Goal: Task Accomplishment & Management: Manage account settings

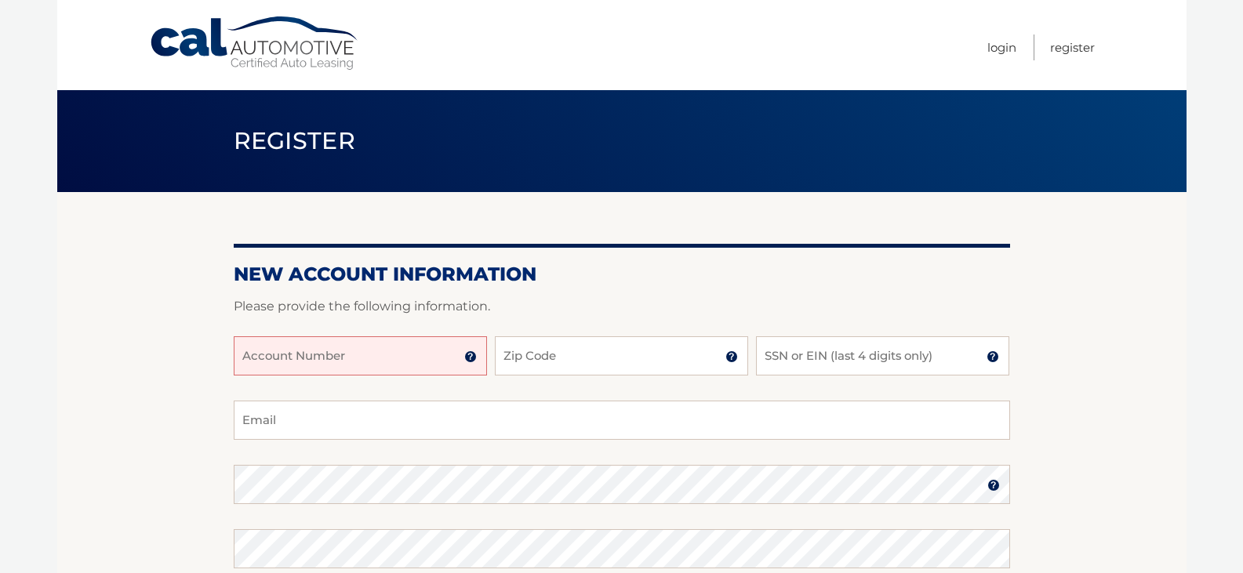
click at [288, 355] on input "Account Number" at bounding box center [360, 355] width 253 height 39
type input "44455820770"
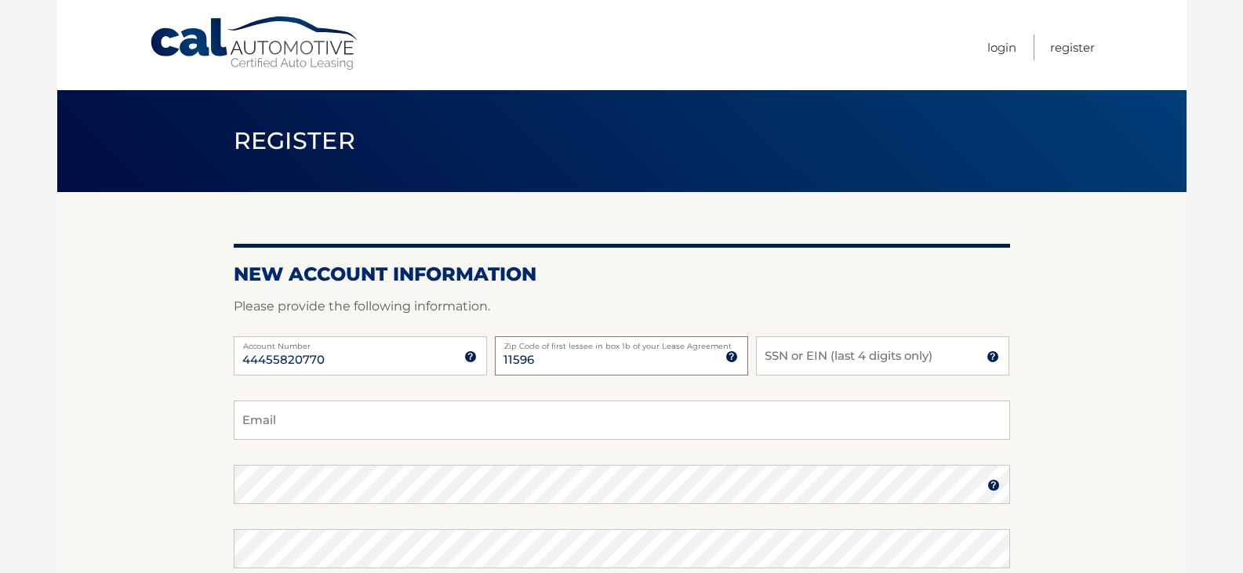
type input "11596"
type input "2016"
click at [282, 423] on input "Email" at bounding box center [622, 420] width 776 height 39
type input "[EMAIL_ADDRESS][DOMAIN_NAME]"
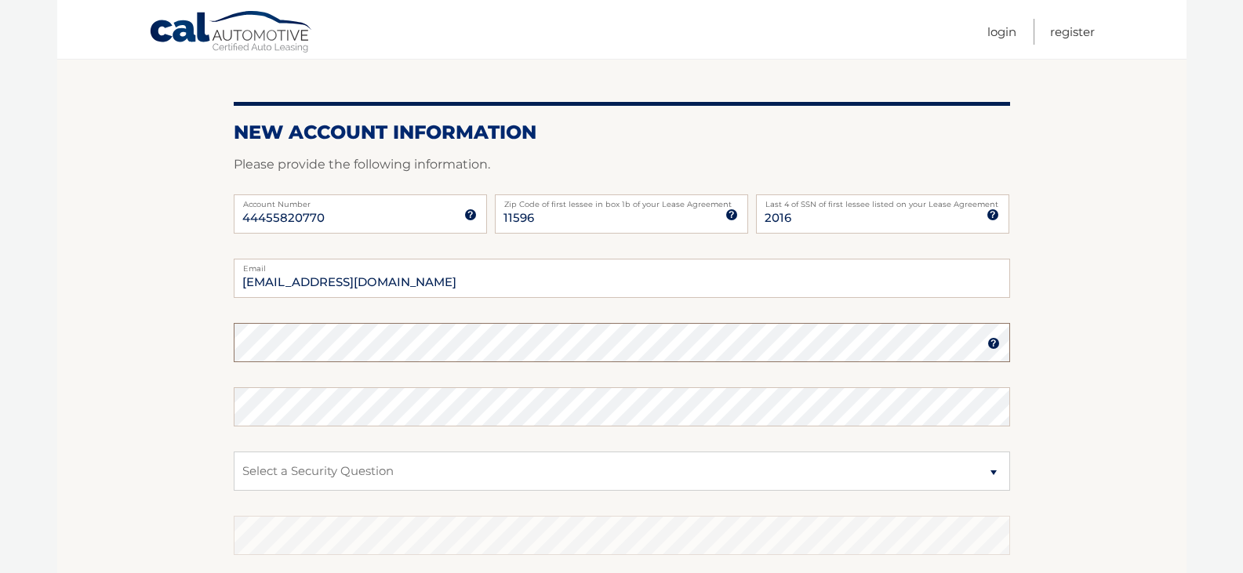
scroll to position [157, 0]
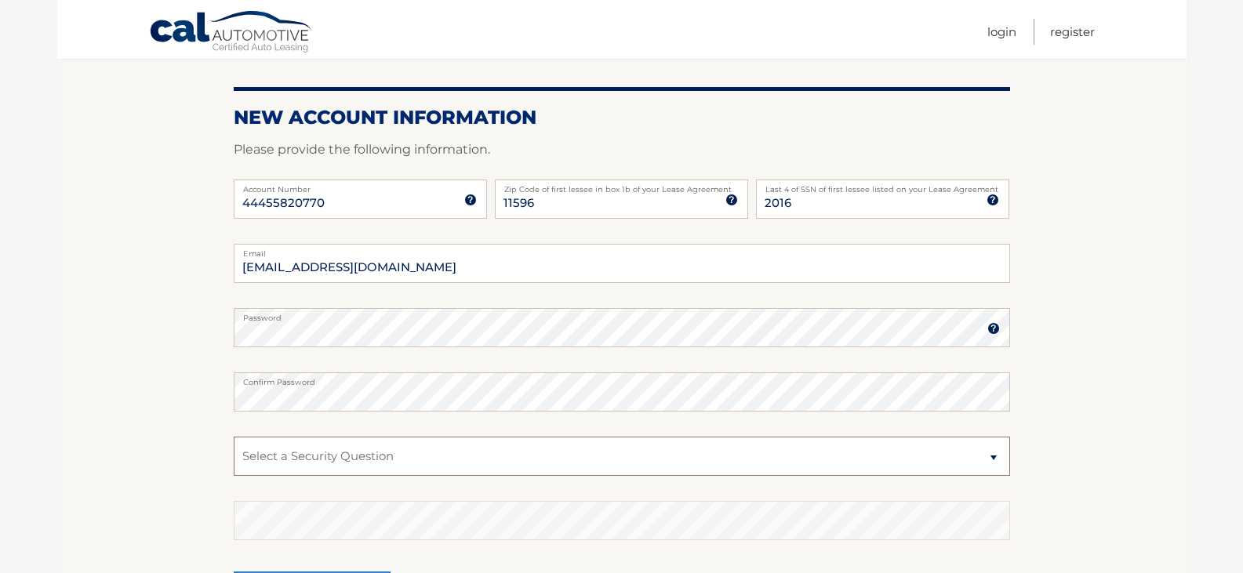
click at [992, 455] on select "Select a Security Question What was the name of your elementary school? What is…" at bounding box center [622, 456] width 776 height 39
select select "1"
click at [234, 437] on select "Select a Security Question What was the name of your elementary school? What is…" at bounding box center [622, 456] width 776 height 39
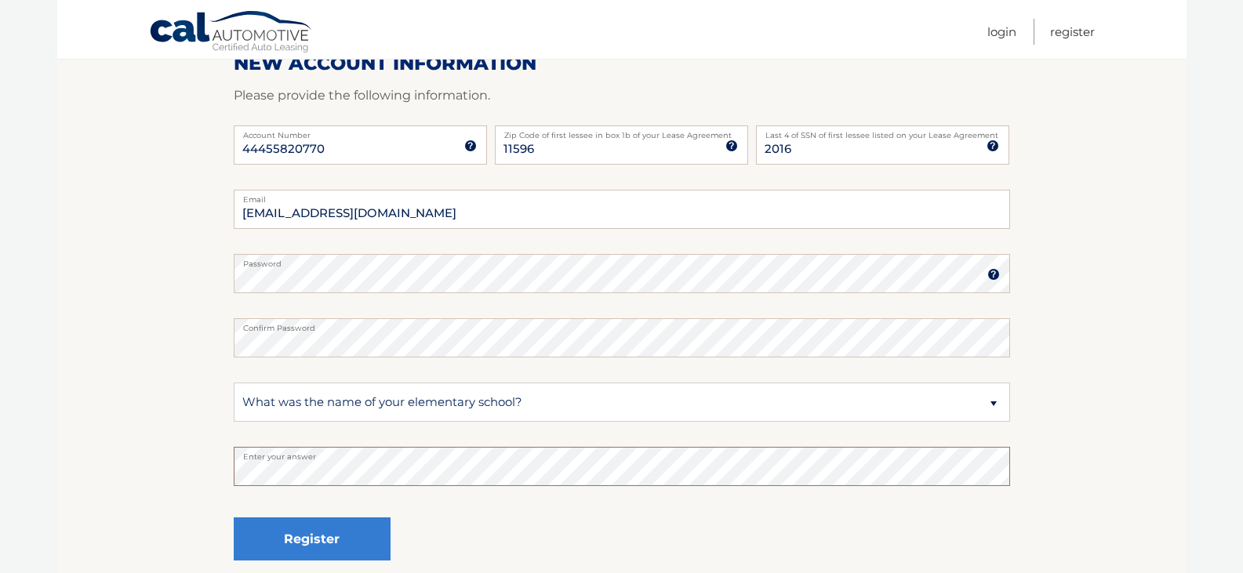
scroll to position [350, 0]
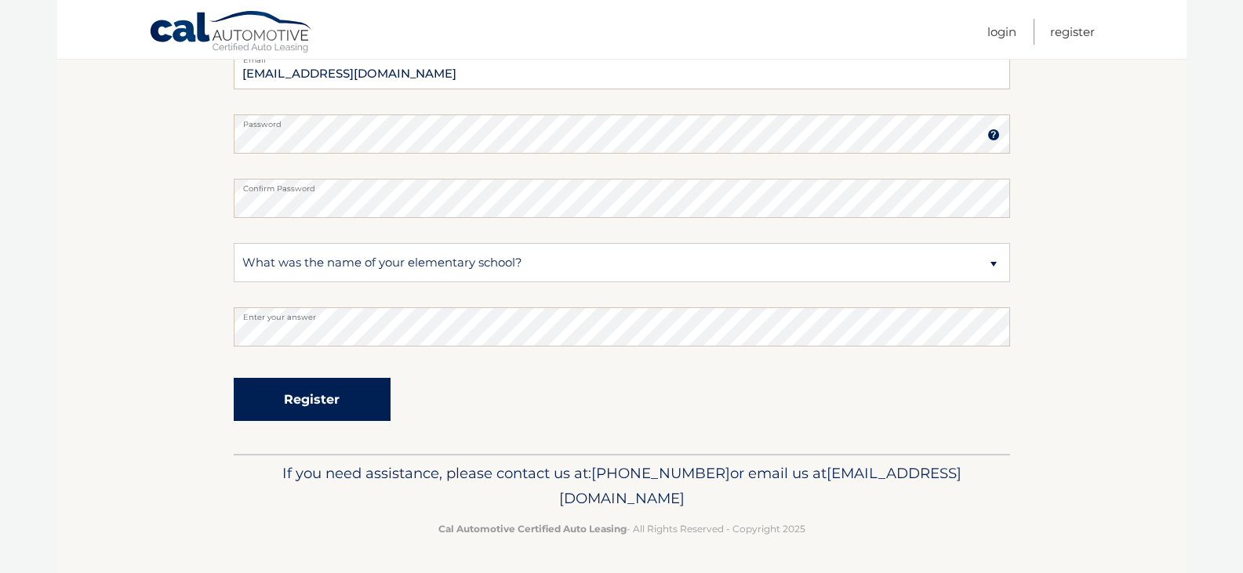
click at [317, 394] on button "Register" at bounding box center [312, 399] width 157 height 43
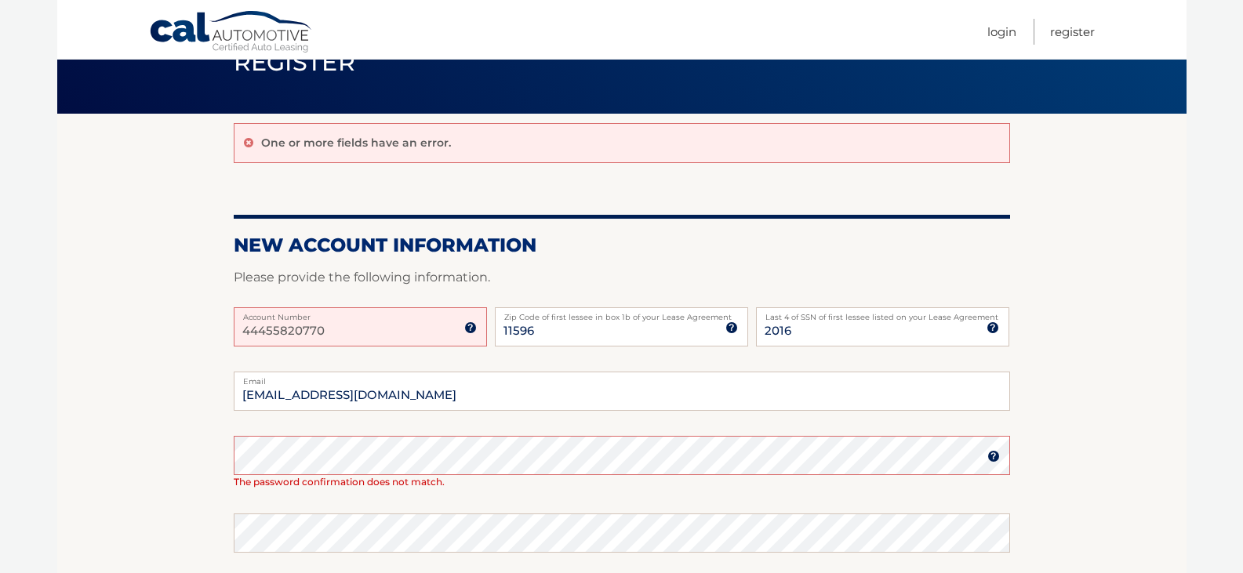
scroll to position [157, 0]
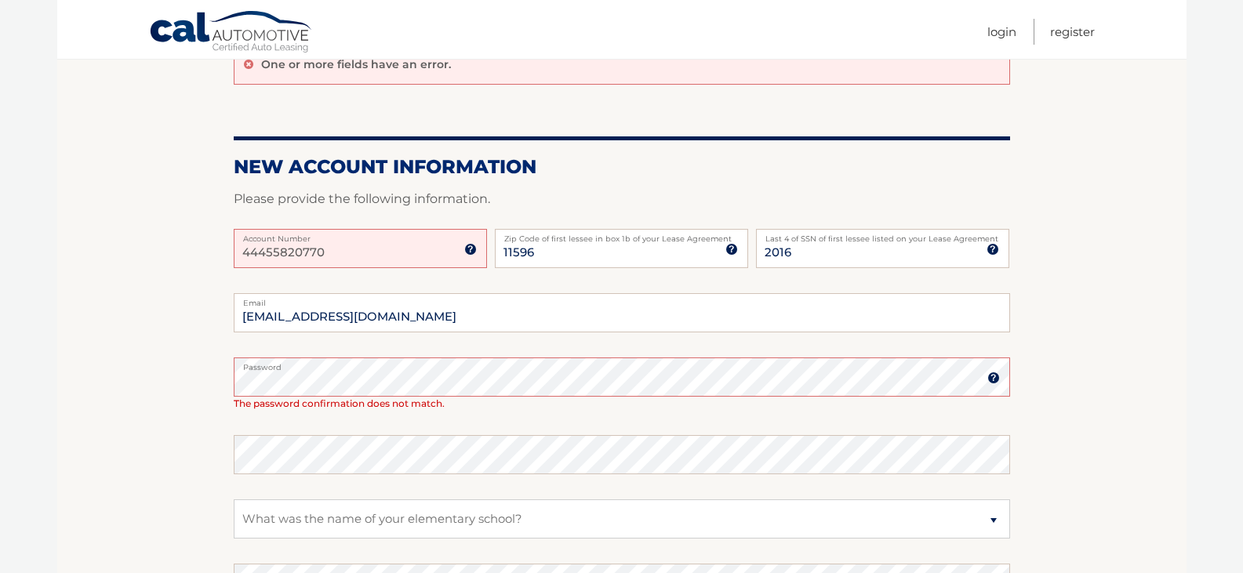
click at [234, 397] on div at bounding box center [234, 397] width 0 height 0
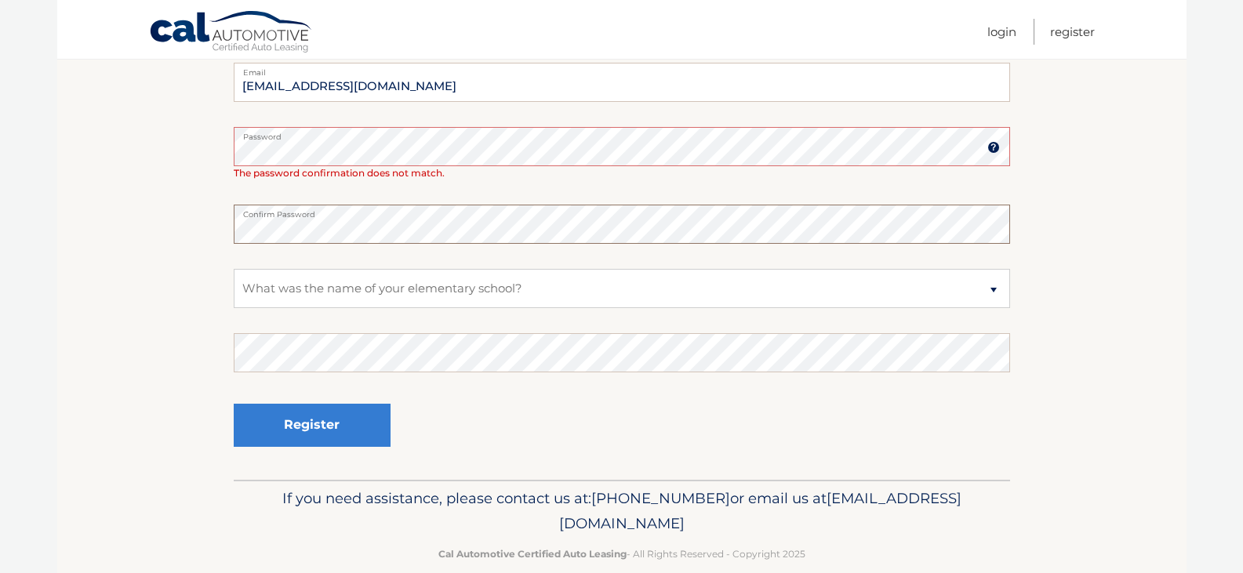
scroll to position [392, 0]
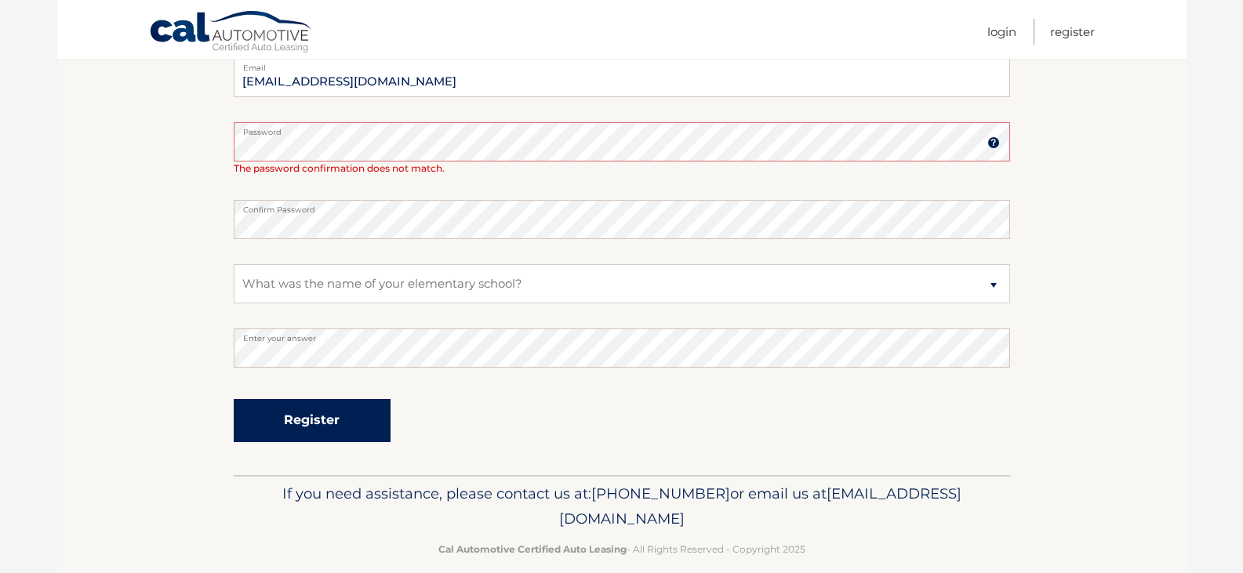
click at [293, 415] on button "Register" at bounding box center [312, 420] width 157 height 43
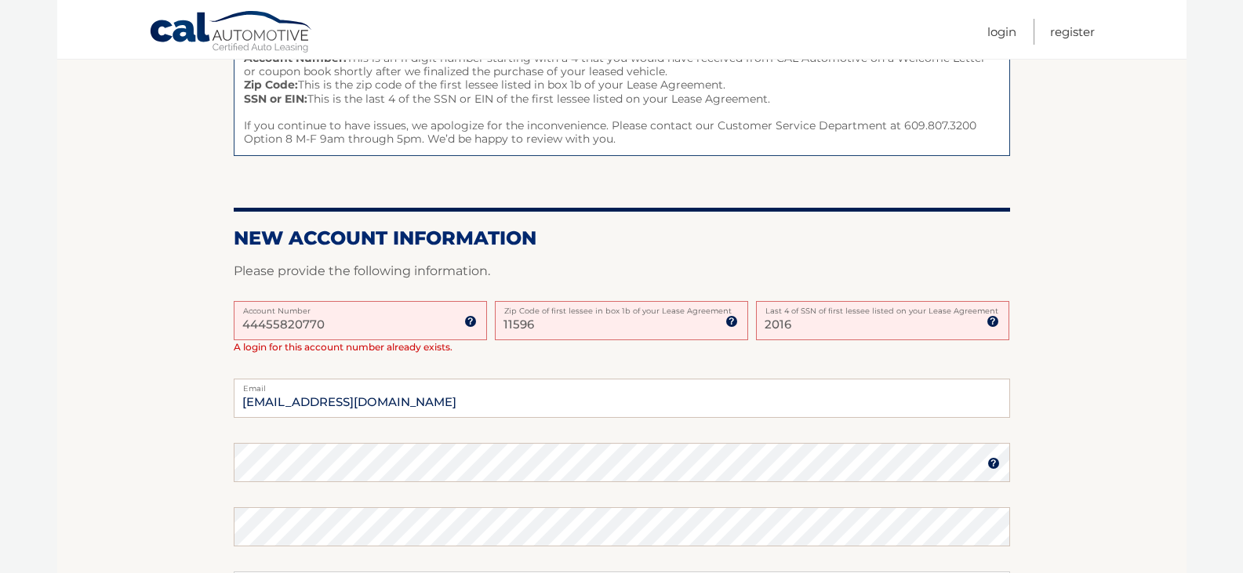
scroll to position [314, 0]
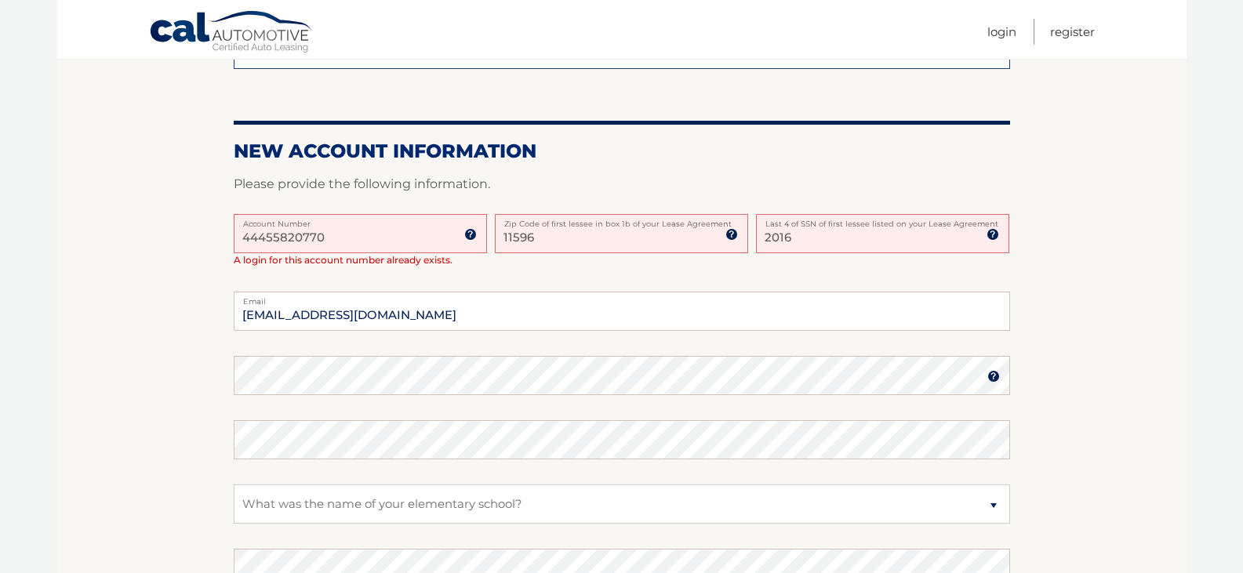
click at [469, 230] on img at bounding box center [470, 234] width 13 height 13
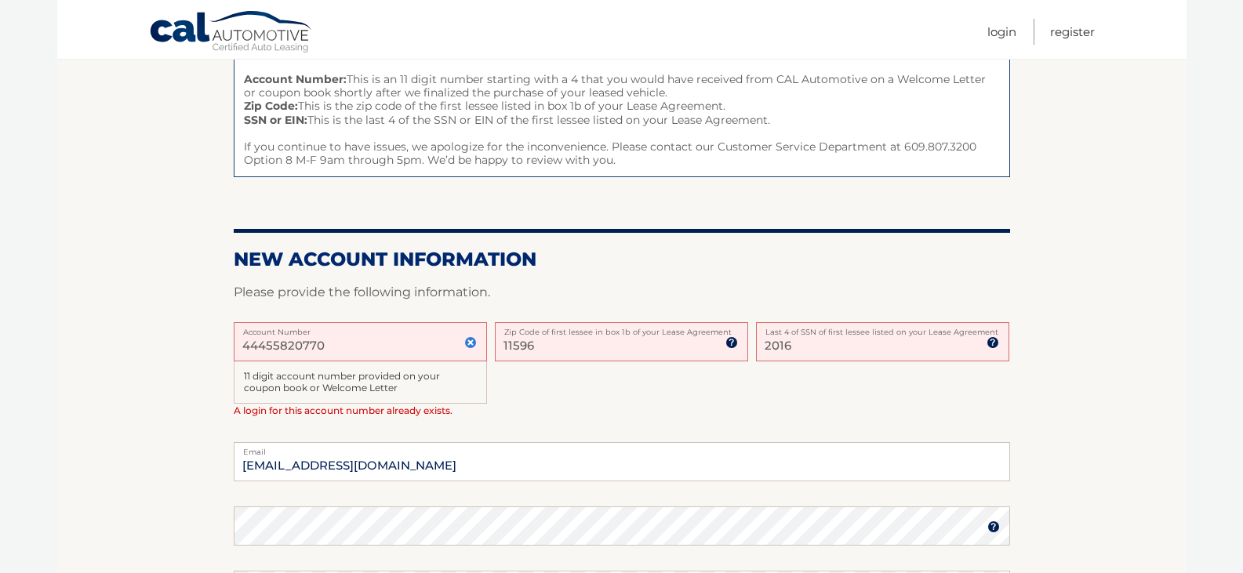
scroll to position [0, 0]
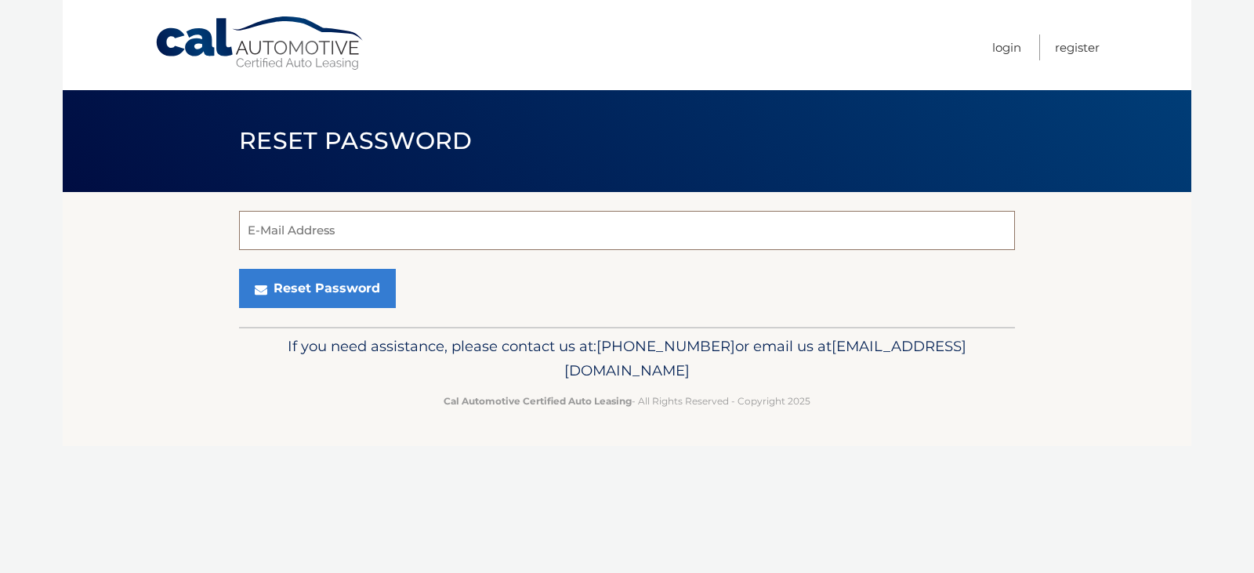
click at [275, 231] on input "E-Mail Address" at bounding box center [627, 230] width 776 height 39
type input "elainelongenecker@gmail.com"
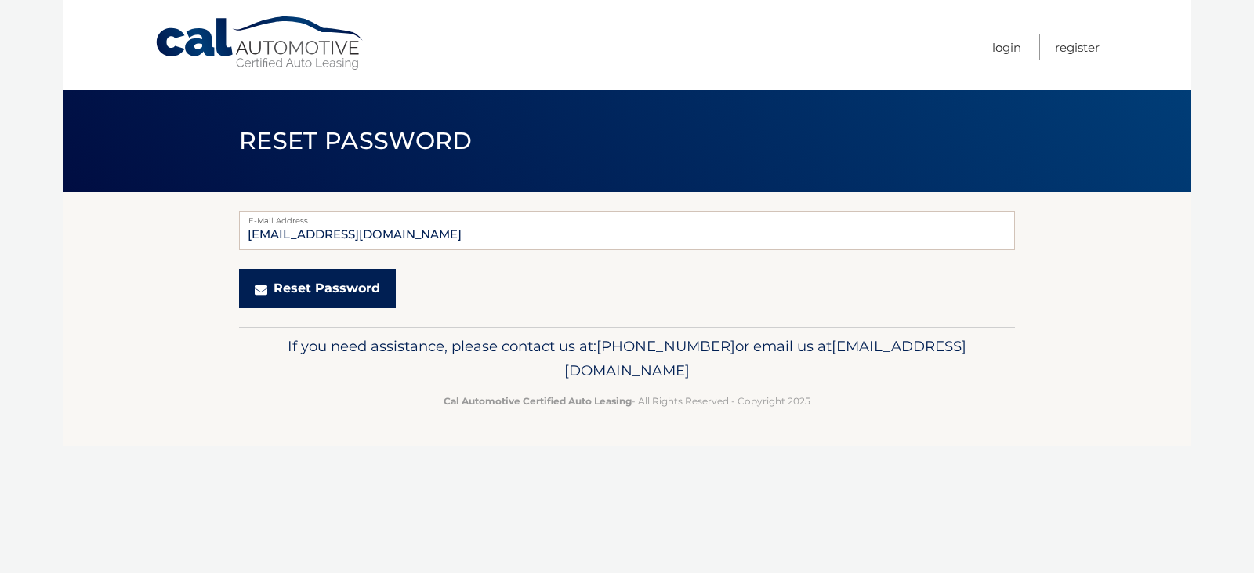
click at [293, 292] on button "Reset Password" at bounding box center [317, 288] width 157 height 39
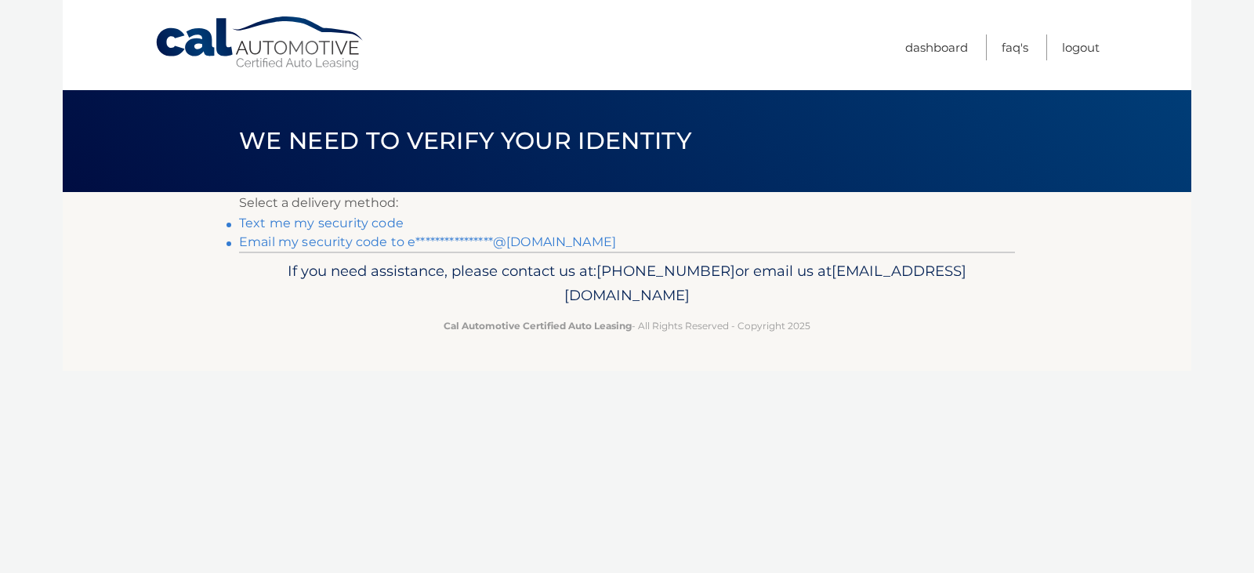
click at [310, 220] on link "Text me my security code" at bounding box center [321, 223] width 165 height 15
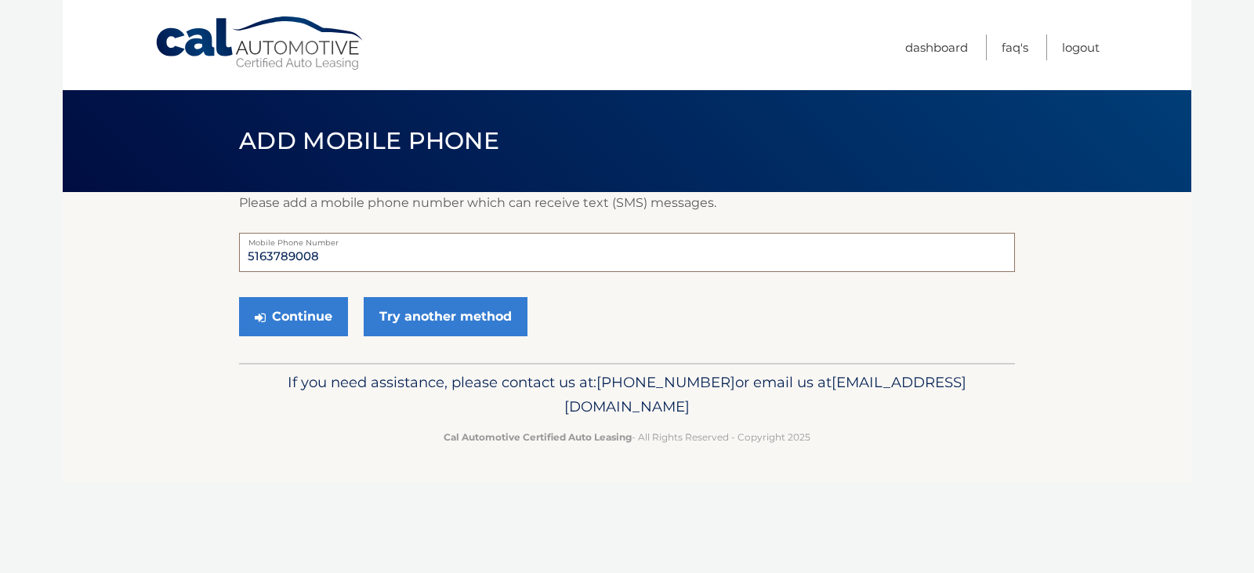
drag, startPoint x: 318, startPoint y: 255, endPoint x: -636, endPoint y: 212, distance: 955.0
click at [0, 212] on html "Cal Automotive Menu Dashboard FAQ's Logout ×" at bounding box center [627, 286] width 1254 height 573
type input "5166061095"
click at [311, 314] on button "Continue" at bounding box center [293, 316] width 109 height 39
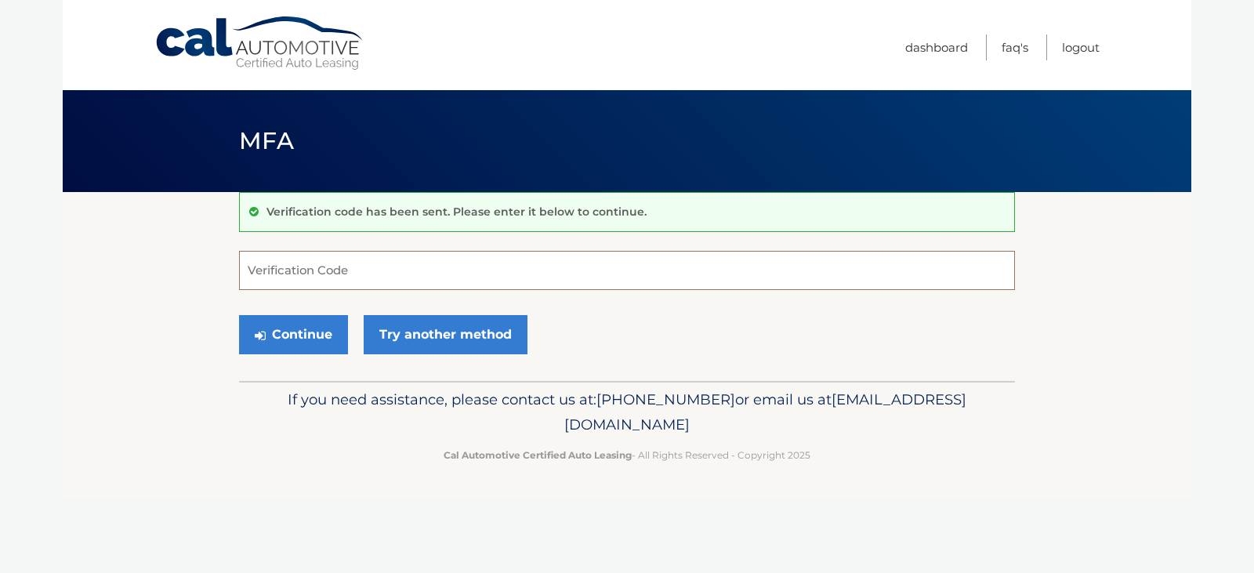
click at [263, 270] on input "Verification Code" at bounding box center [627, 270] width 776 height 39
type input "124251"
click at [287, 343] on button "Continue" at bounding box center [293, 334] width 109 height 39
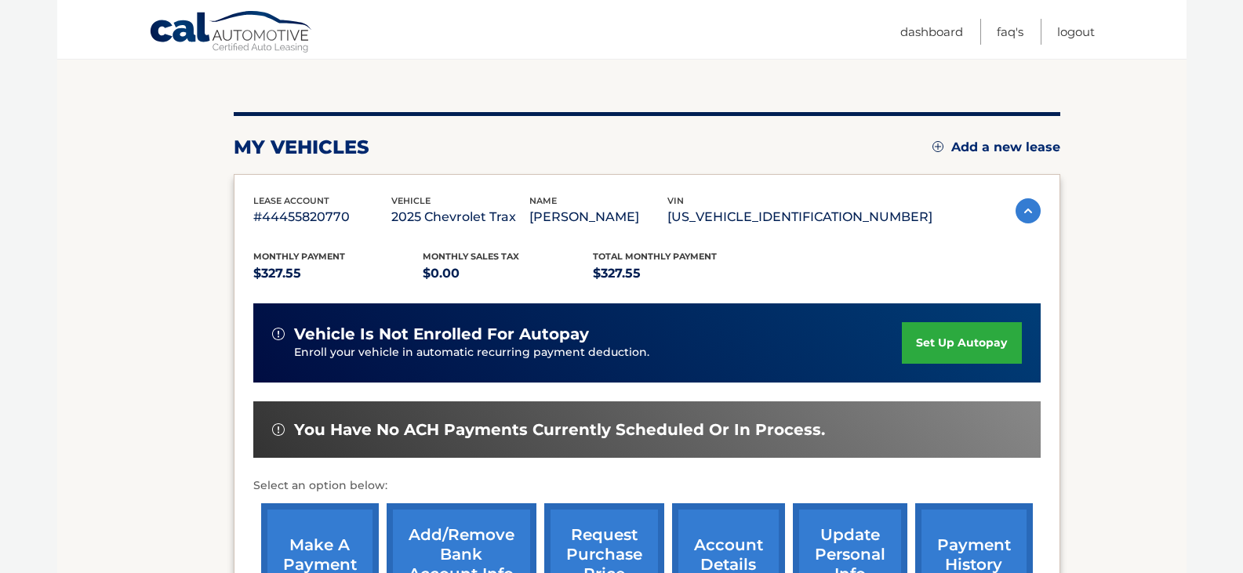
scroll to position [157, 0]
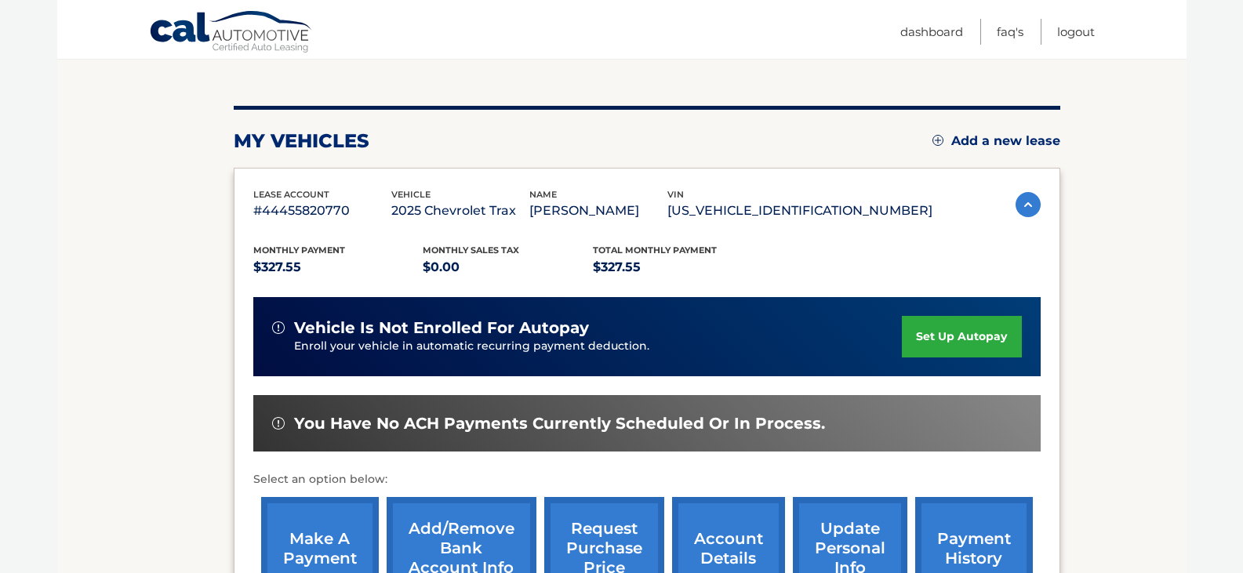
click at [922, 332] on link "set up autopay" at bounding box center [961, 337] width 119 height 42
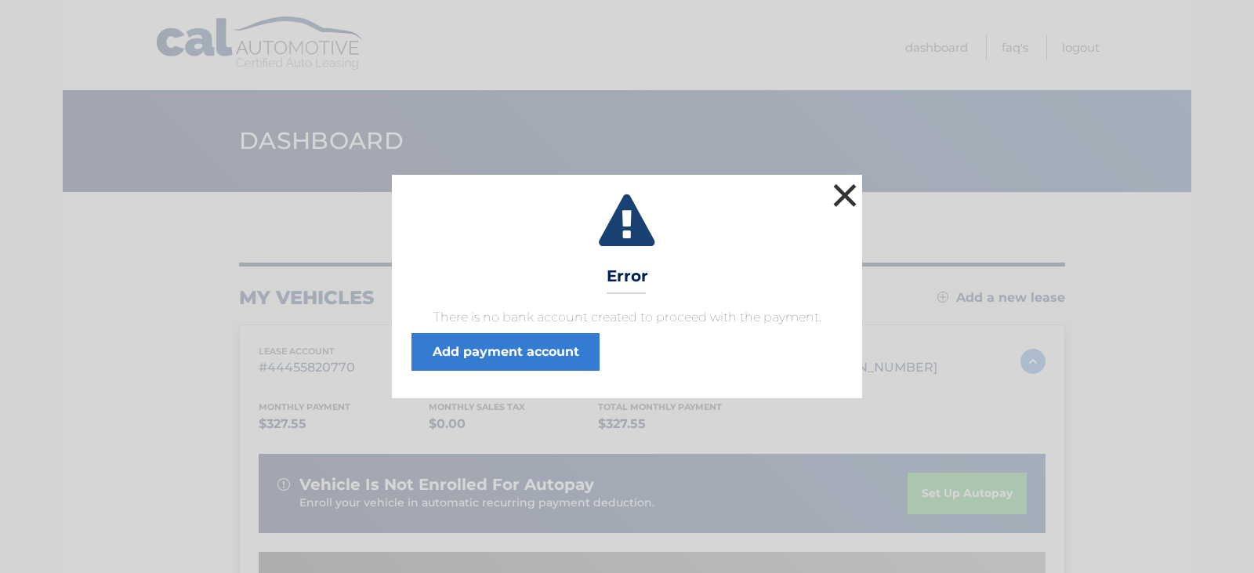
click at [839, 194] on button "×" at bounding box center [844, 195] width 31 height 31
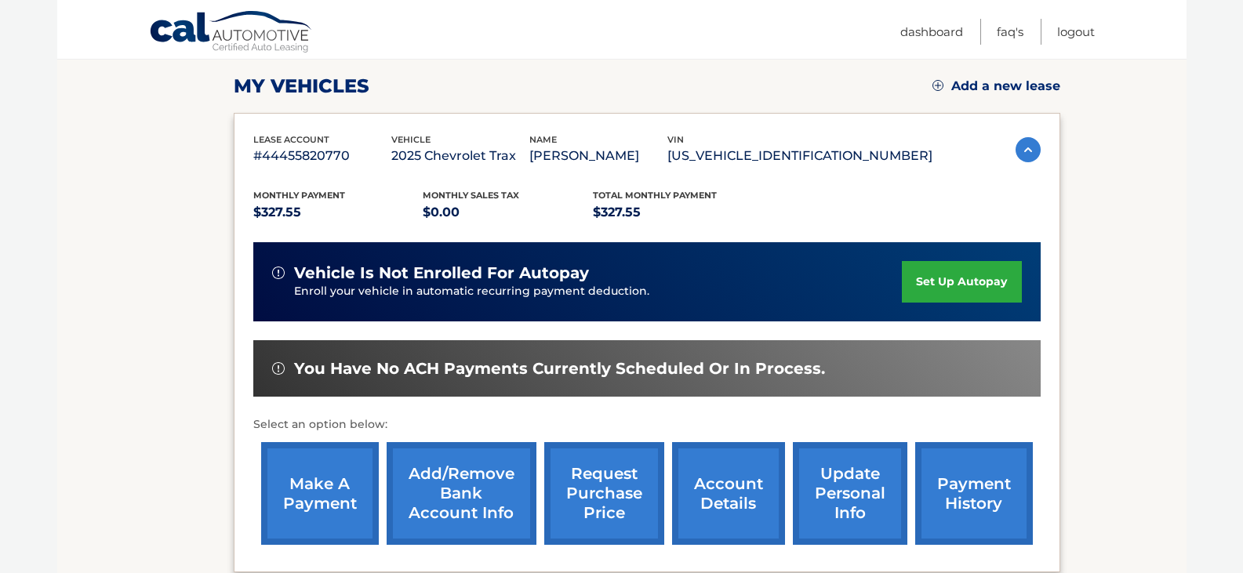
scroll to position [235, 0]
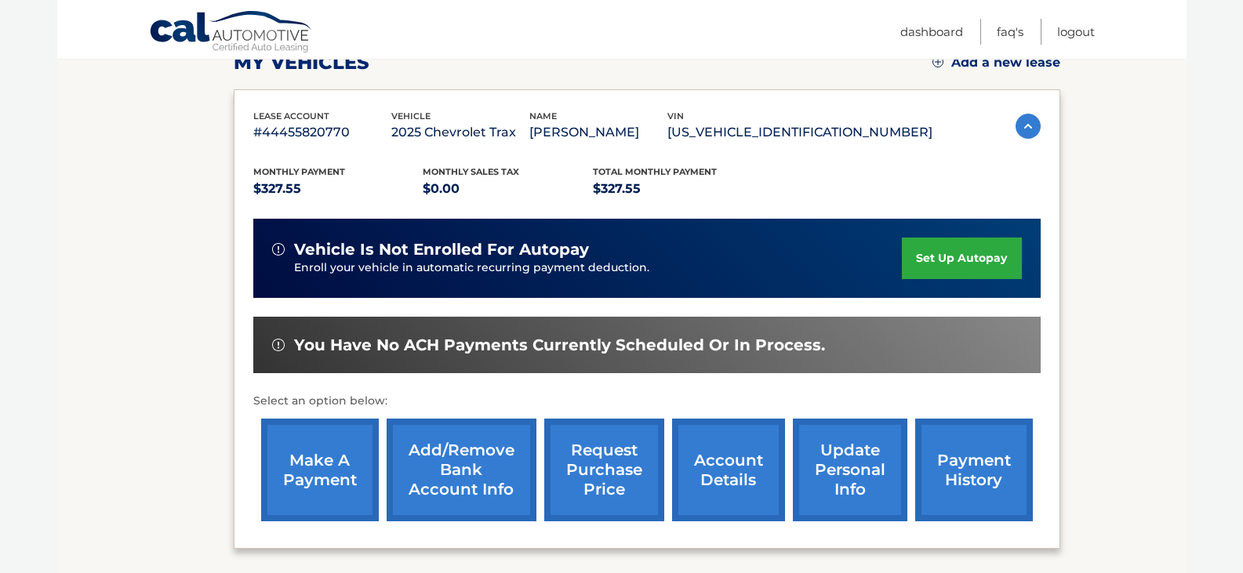
click at [943, 252] on link "set up autopay" at bounding box center [961, 259] width 119 height 42
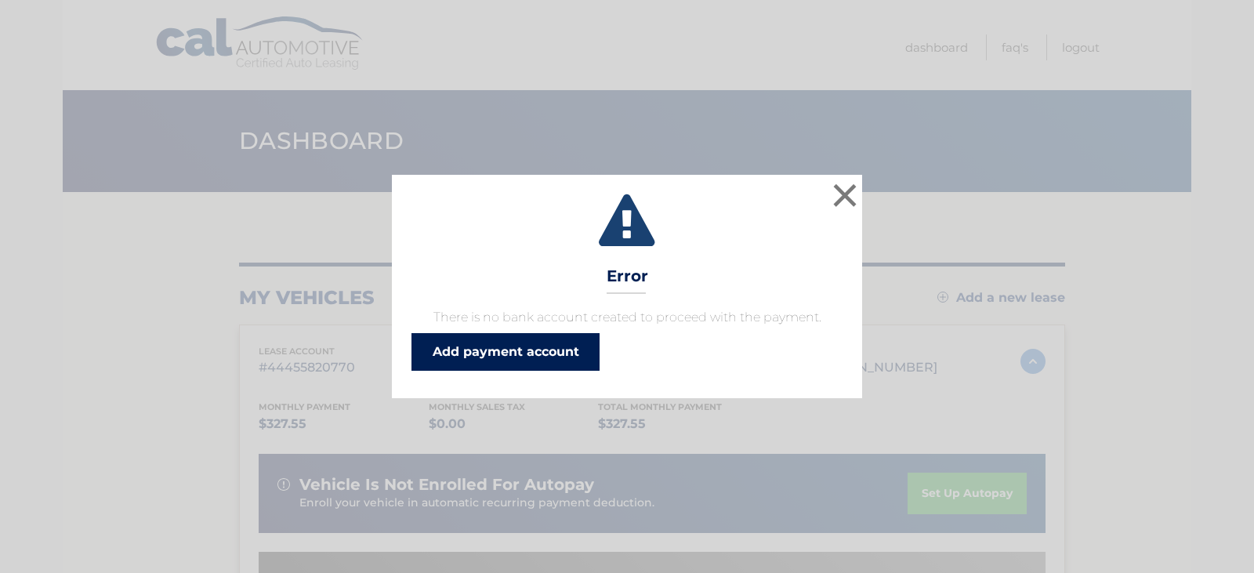
click at [477, 344] on link "Add payment account" at bounding box center [506, 352] width 188 height 38
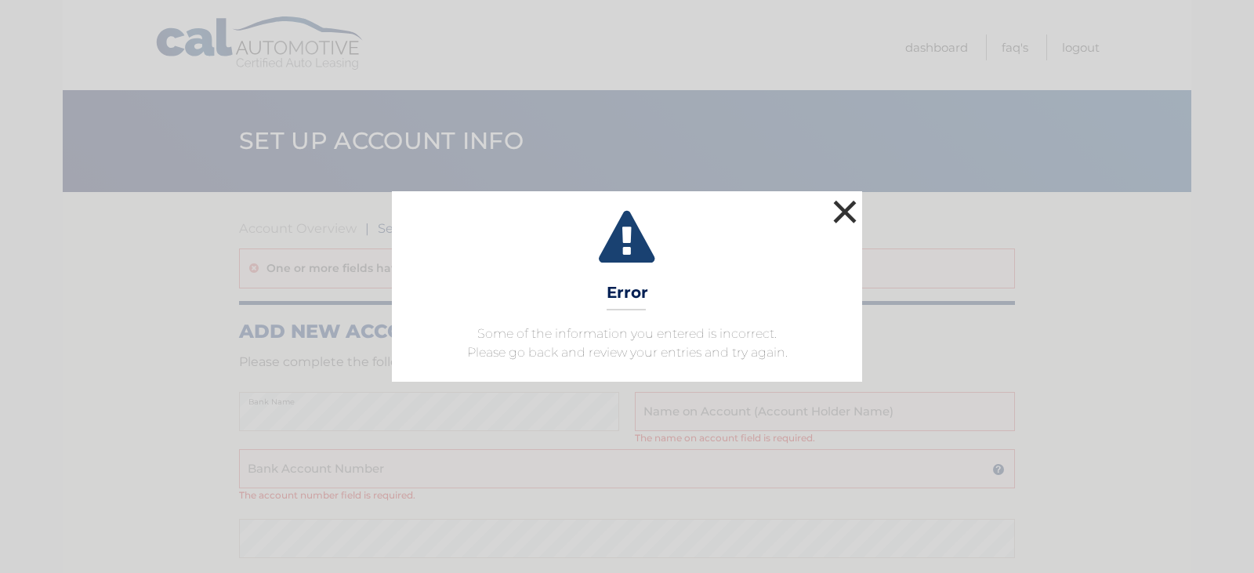
click at [846, 213] on button "×" at bounding box center [844, 211] width 31 height 31
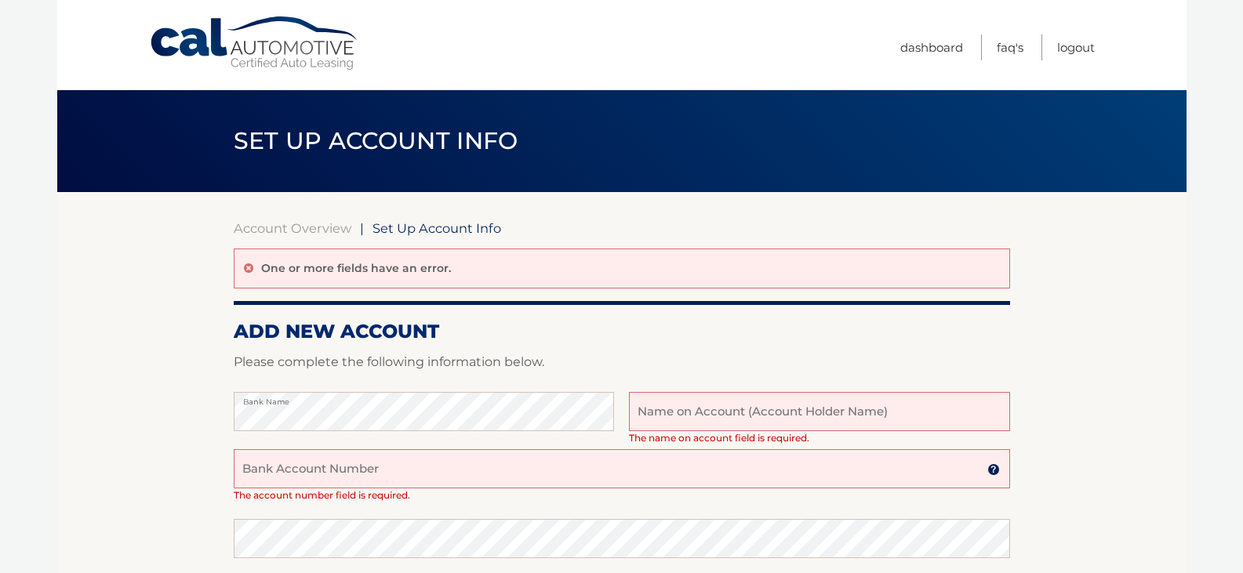
click at [665, 417] on input "text" at bounding box center [819, 411] width 380 height 39
type input "[PERSON_NAME]"
click at [355, 471] on input "Bank Account Number" at bounding box center [622, 468] width 776 height 39
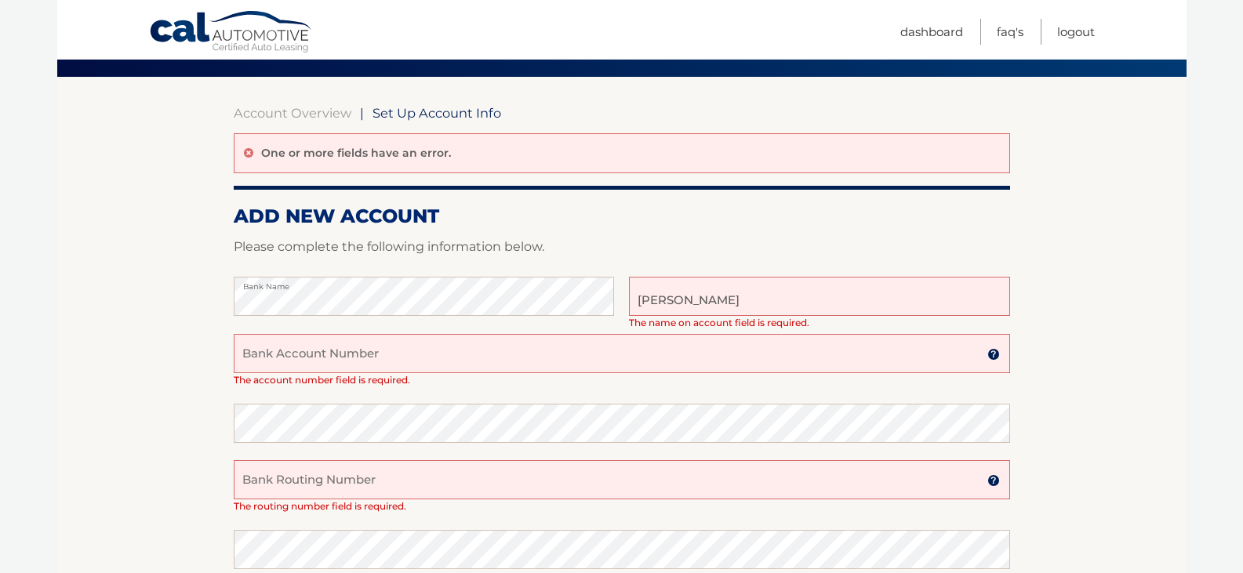
scroll to position [157, 0]
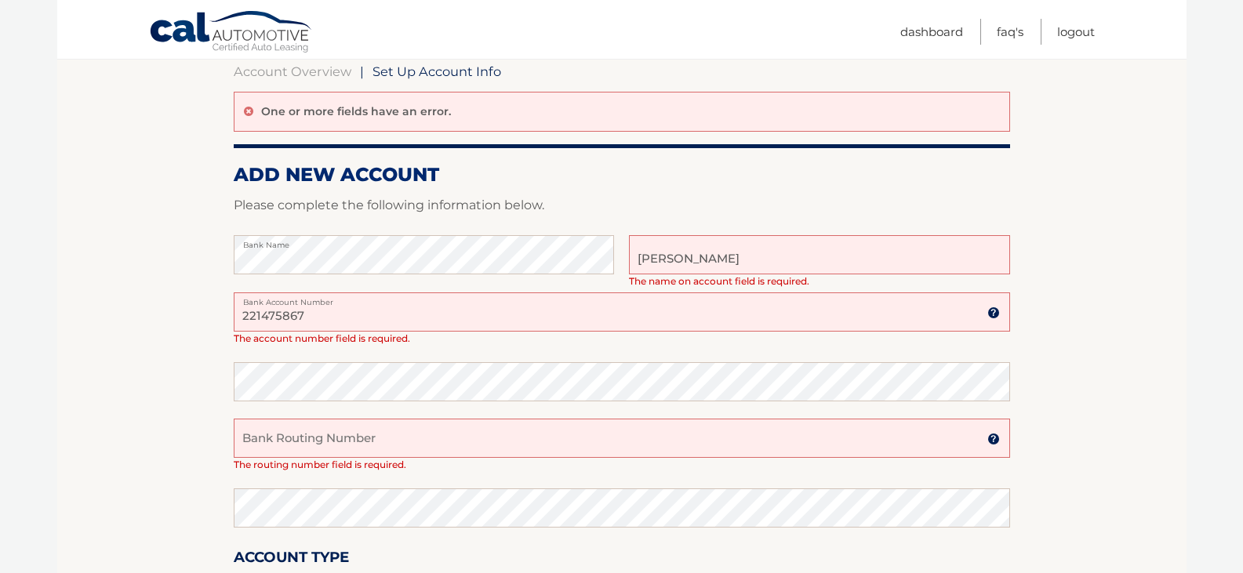
type input "221475867"
click at [257, 444] on input "Bank Routing Number" at bounding box center [622, 438] width 776 height 39
type input "12170000137095"
click at [992, 438] on img at bounding box center [993, 439] width 13 height 13
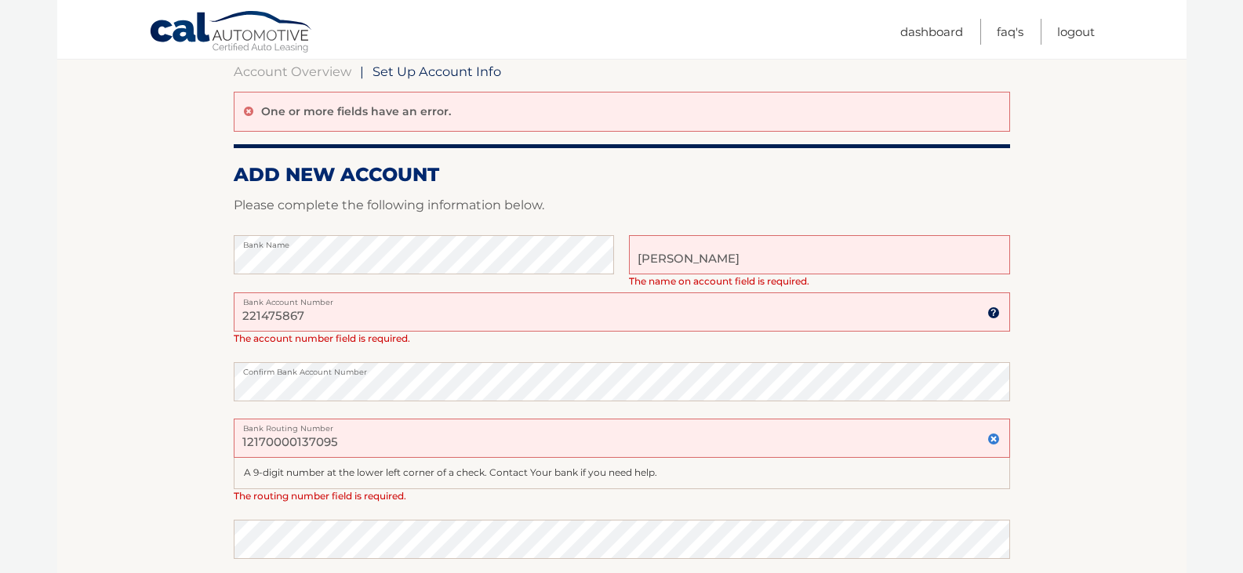
drag, startPoint x: 313, startPoint y: 310, endPoint x: -269, endPoint y: 170, distance: 598.4
click at [0, 170] on html "Cal Automotive Menu Dashboard FAQ's Logout |" at bounding box center [621, 129] width 1243 height 573
type input "12170000137095"
click at [0, 344] on html "Cal Automotive Menu Dashboard FAQ's Logout |" at bounding box center [621, 129] width 1243 height 573
drag, startPoint x: 356, startPoint y: 450, endPoint x: -602, endPoint y: 317, distance: 967.1
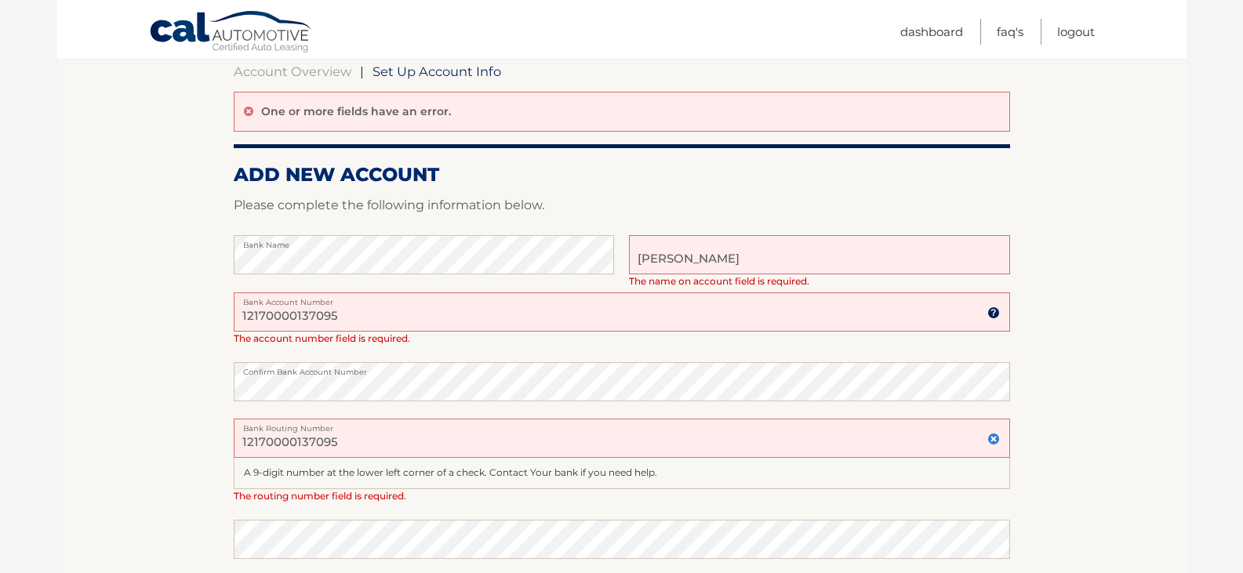
click at [0, 317] on html "Cal Automotive Menu Dashboard FAQ's Logout |" at bounding box center [621, 129] width 1243 height 573
type input "221475867"
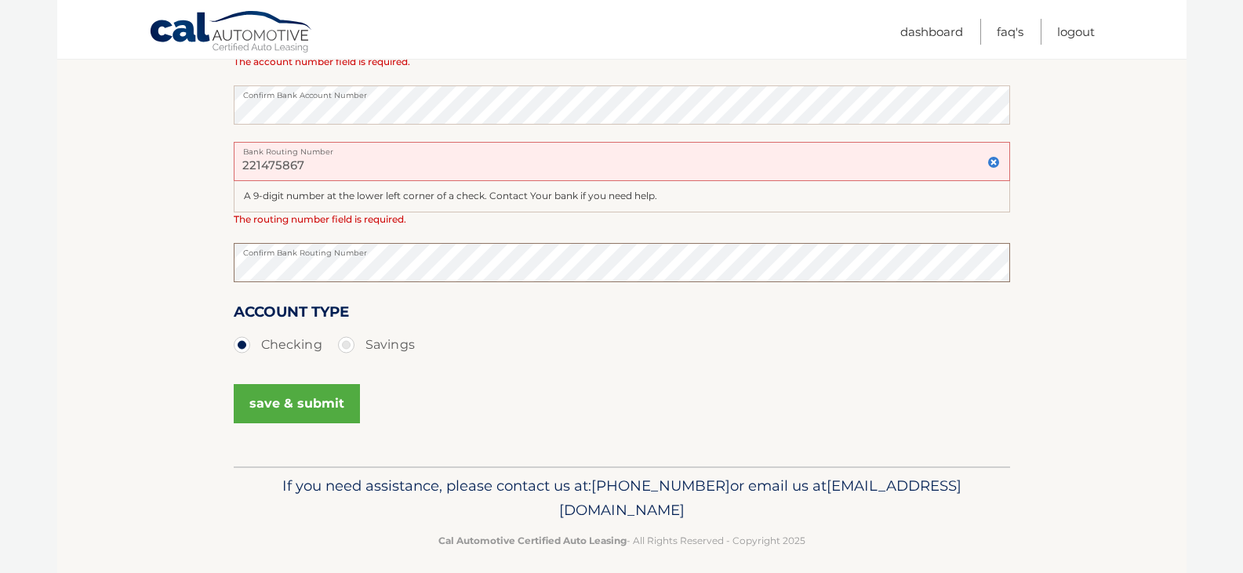
scroll to position [446, 0]
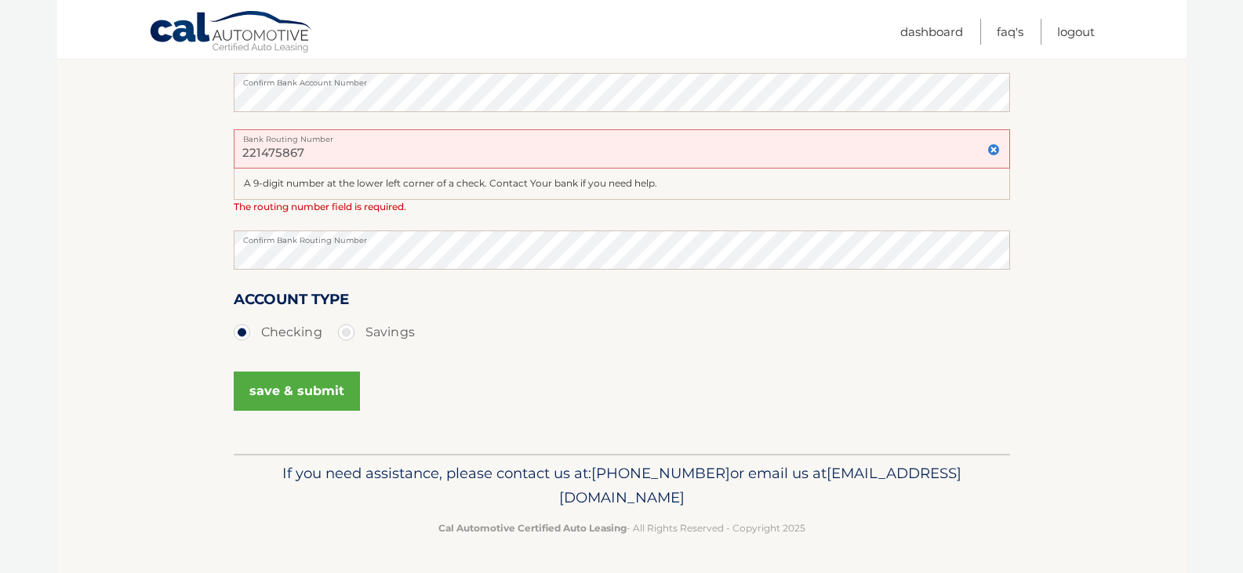
click at [279, 386] on button "save & submit" at bounding box center [297, 391] width 126 height 39
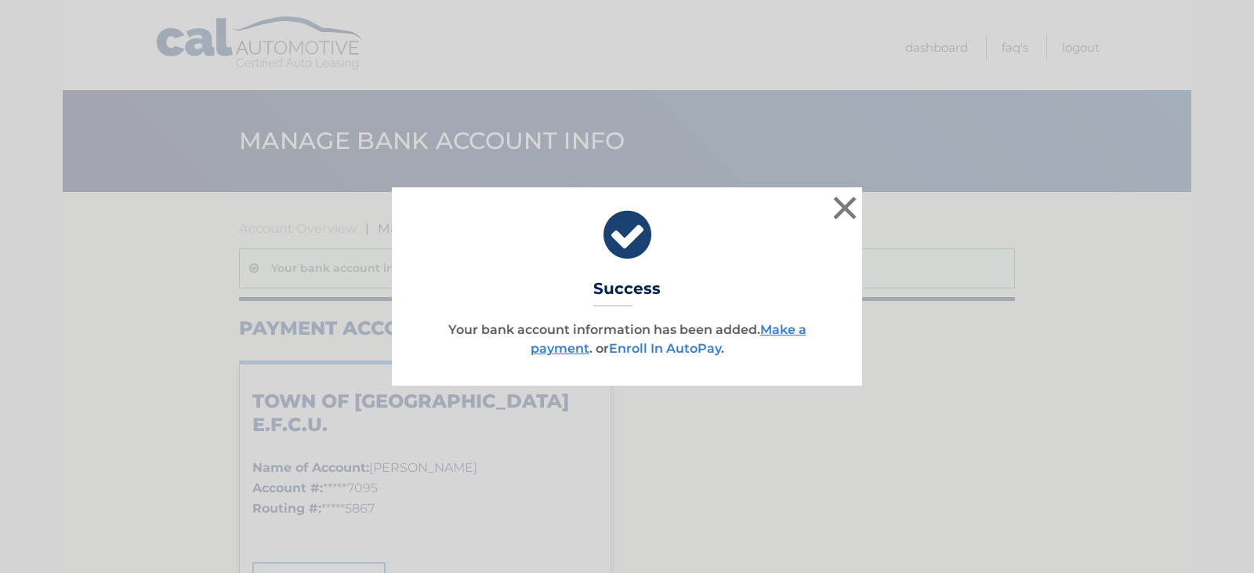
click at [633, 347] on link "Enroll In AutoPay" at bounding box center [665, 348] width 112 height 15
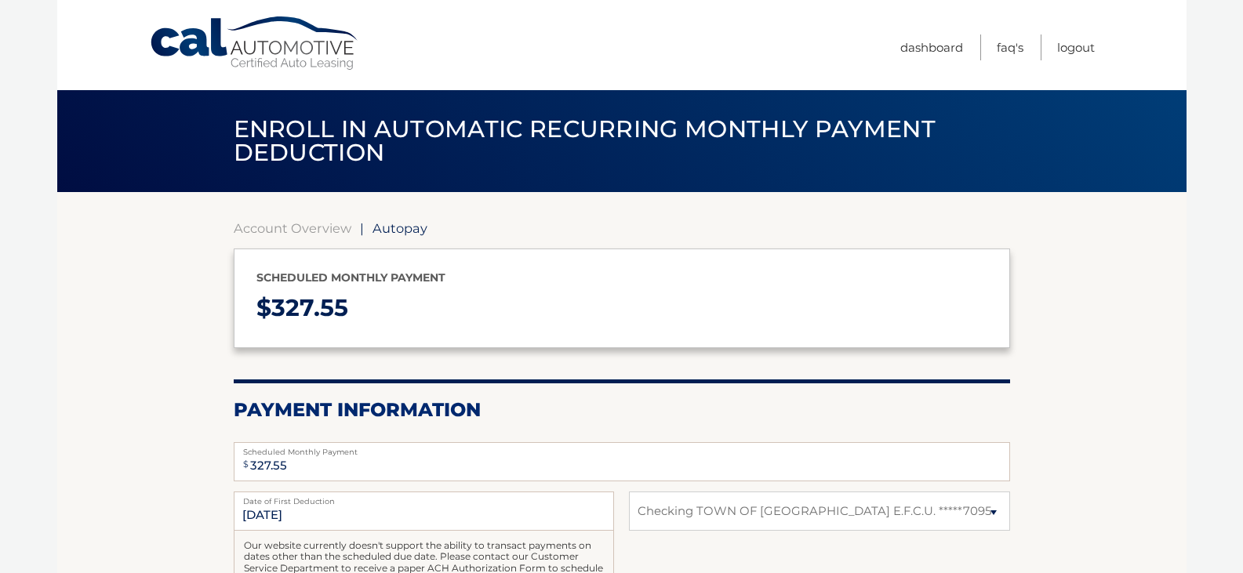
select select "OGM1ZmYyYjEtMGMwOS00MDI0LWIyMjAtZmIzNzNhODAyNjky"
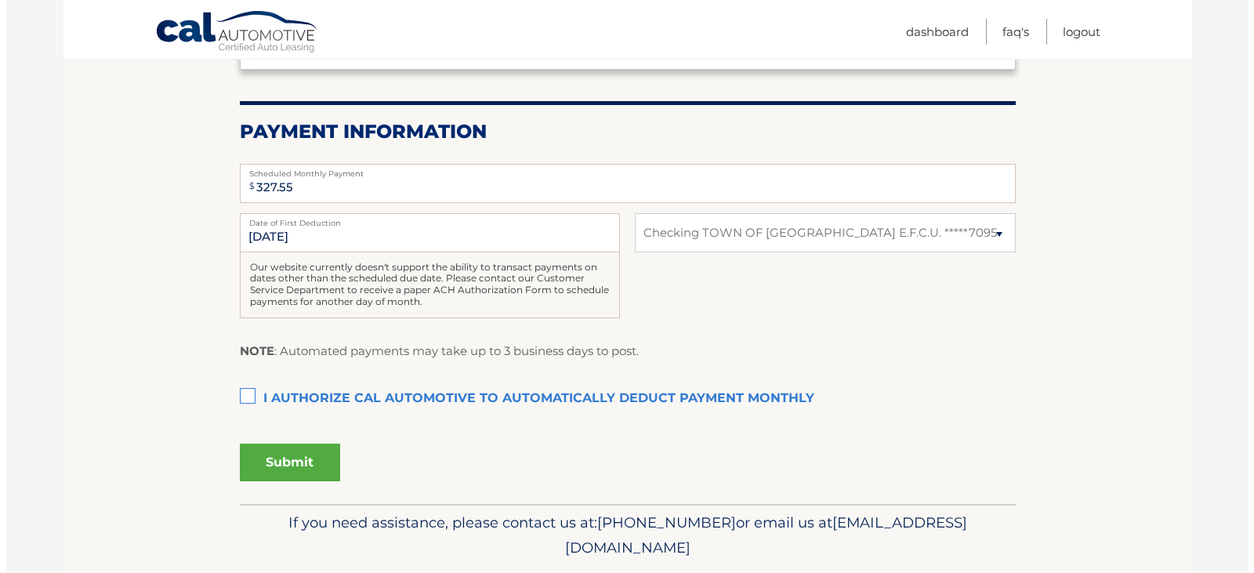
scroll to position [314, 0]
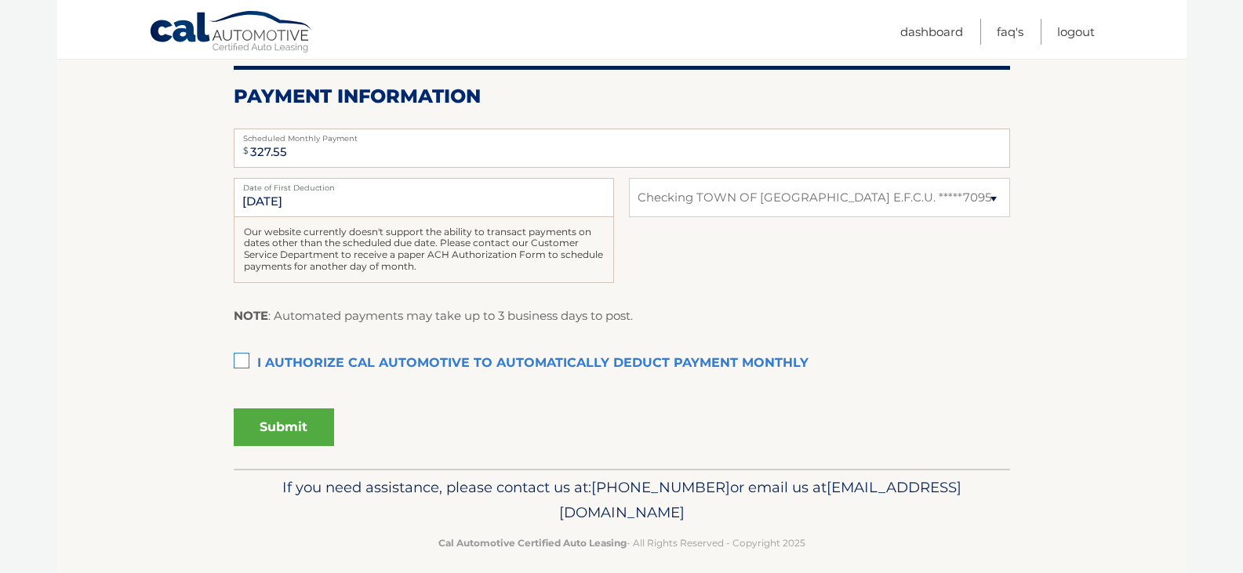
click at [238, 362] on label "I authorize cal automotive to automatically deduct payment monthly This checkbo…" at bounding box center [622, 363] width 776 height 31
click at [0, 0] on input "I authorize cal automotive to automatically deduct payment monthly This checkbo…" at bounding box center [0, 0] width 0 height 0
click at [281, 426] on button "Submit" at bounding box center [284, 427] width 100 height 38
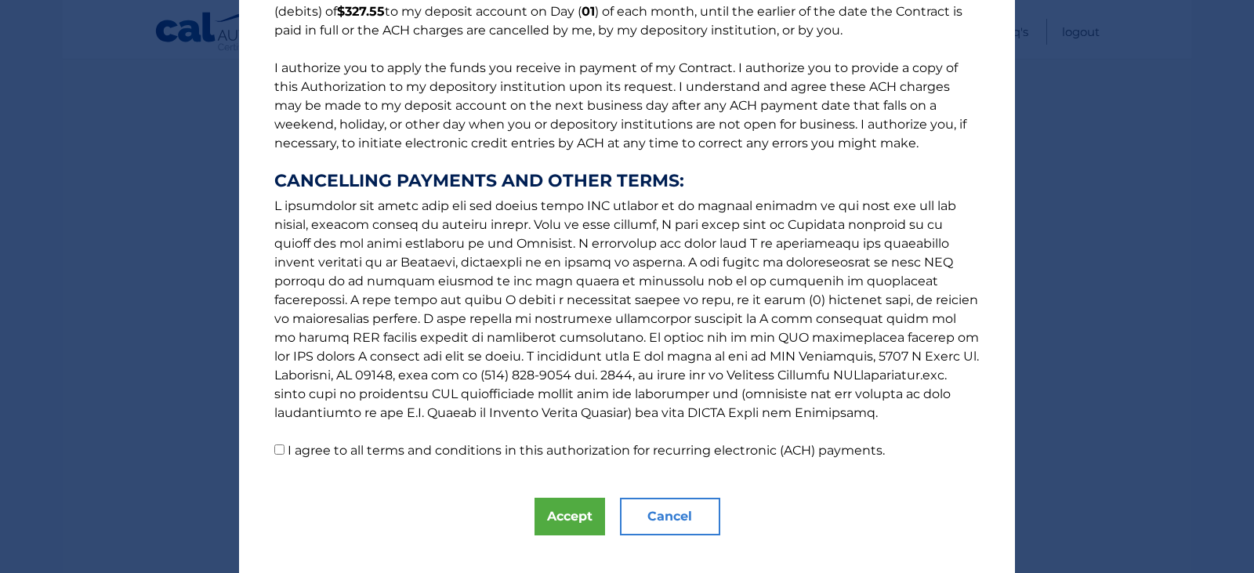
scroll to position [187, 0]
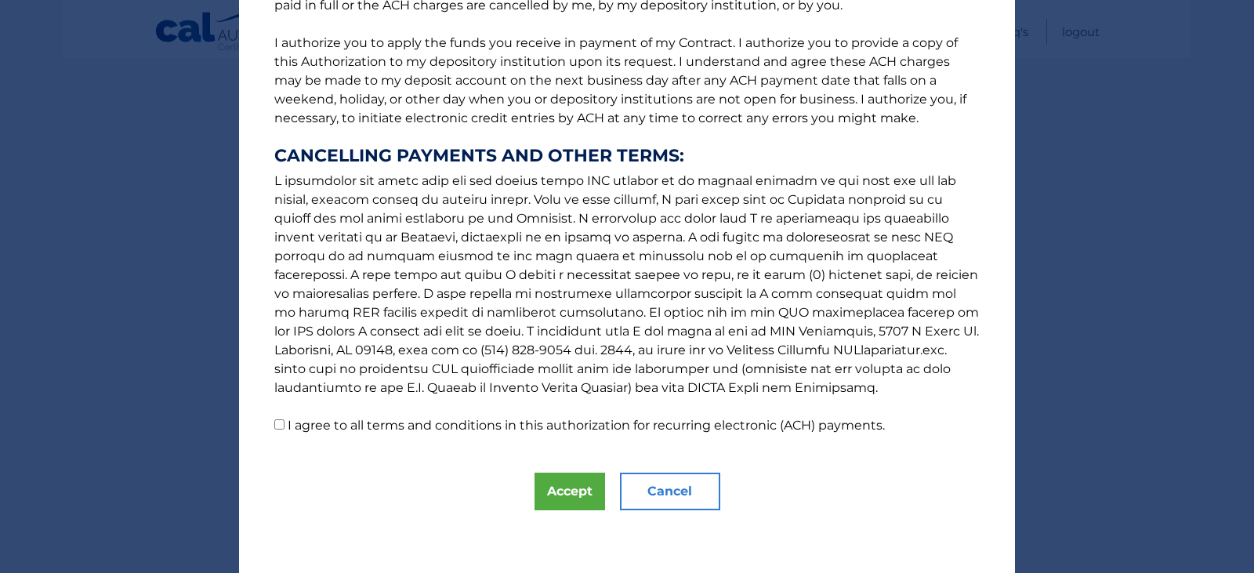
click at [274, 423] on input "I agree to all terms and conditions in this authorization for recurring electro…" at bounding box center [279, 424] width 10 height 10
checkbox input "true"
click at [569, 484] on button "Accept" at bounding box center [570, 492] width 71 height 38
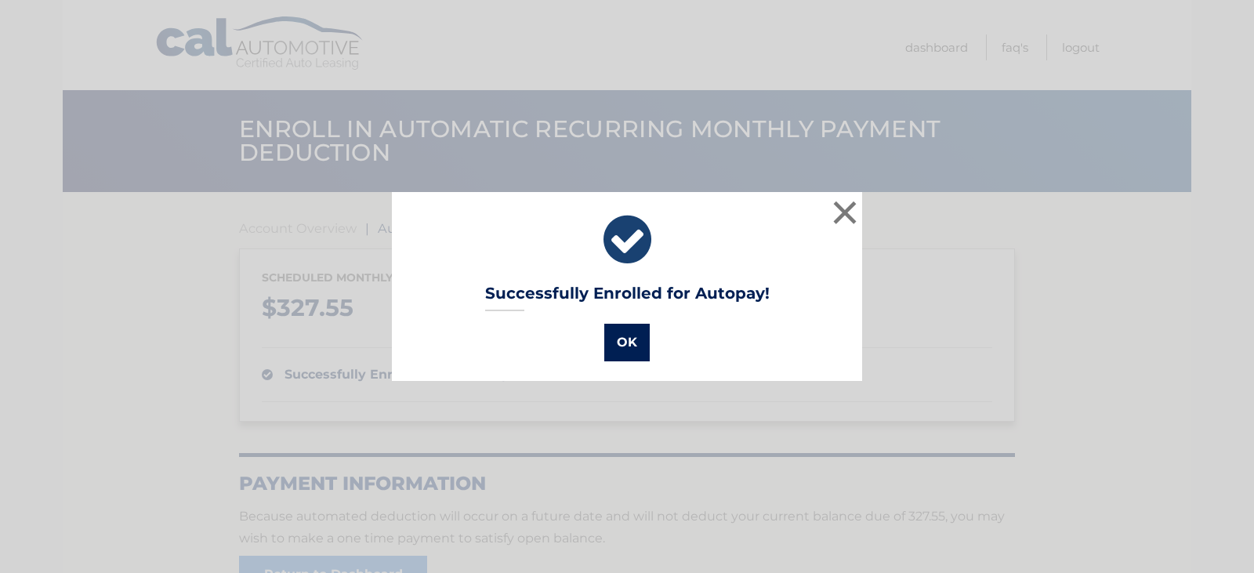
click at [614, 343] on button "OK" at bounding box center [626, 343] width 45 height 38
